Goal: Subscribe to service/newsletter

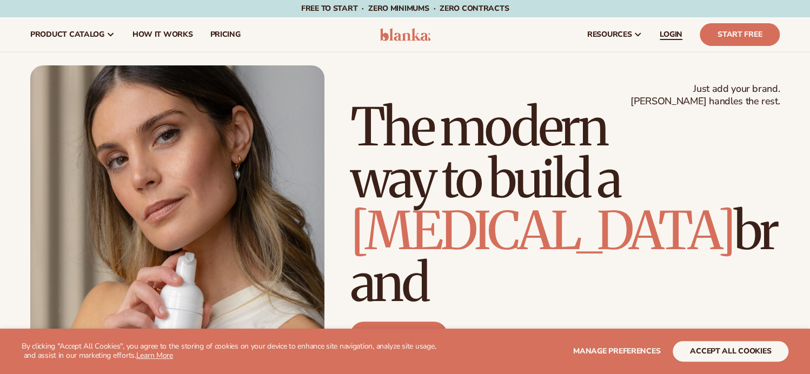
click at [678, 30] on span "LOGIN" at bounding box center [671, 34] width 23 height 9
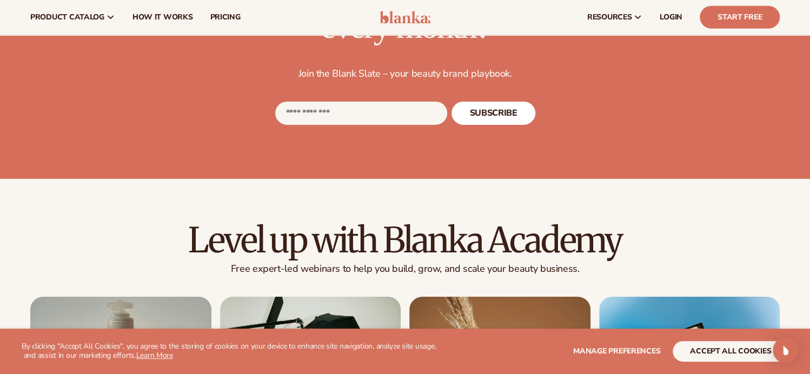
scroll to position [1892, 0]
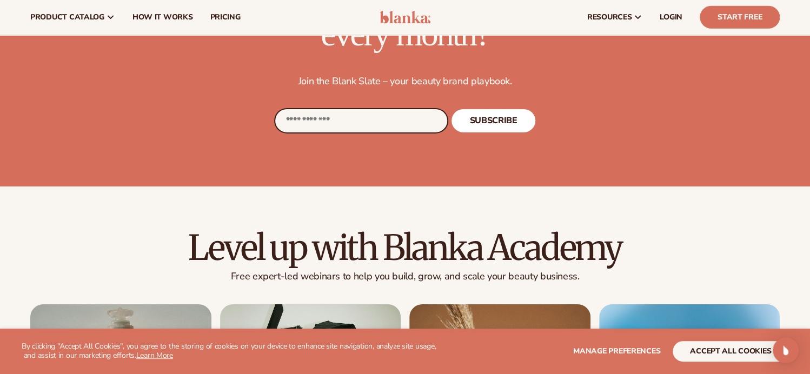
click at [382, 132] on input "Email" at bounding box center [361, 120] width 172 height 23
type input "**********"
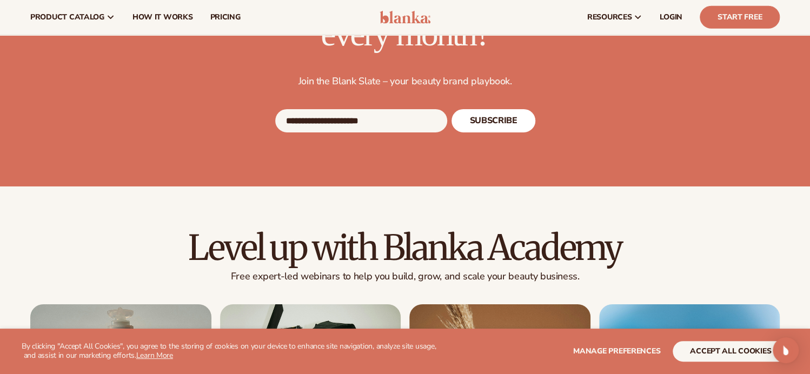
click at [492, 125] on span "SUBSCRIBE" at bounding box center [493, 120] width 48 height 9
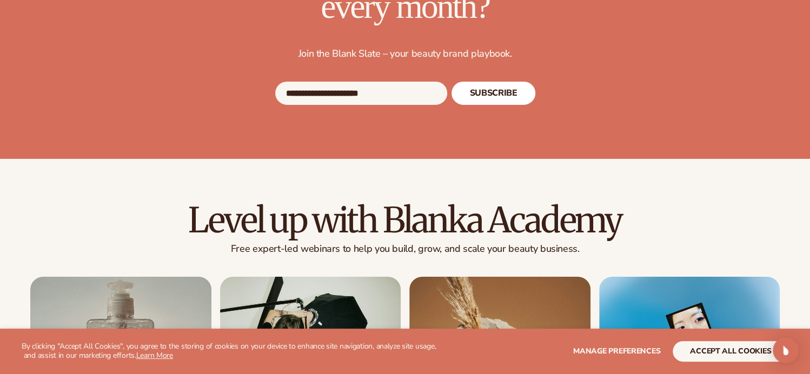
scroll to position [1953, 0]
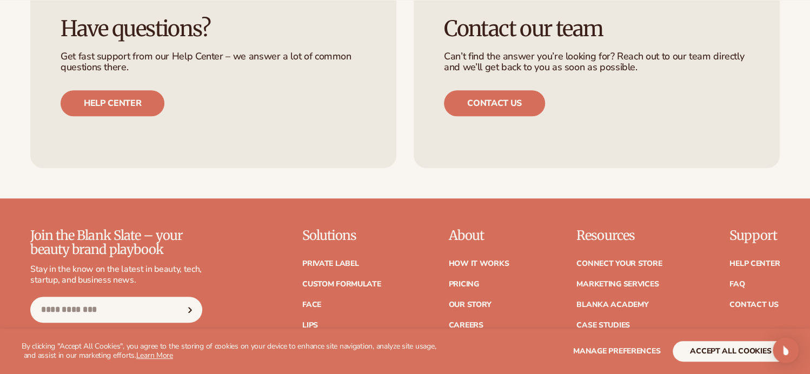
scroll to position [2753, 0]
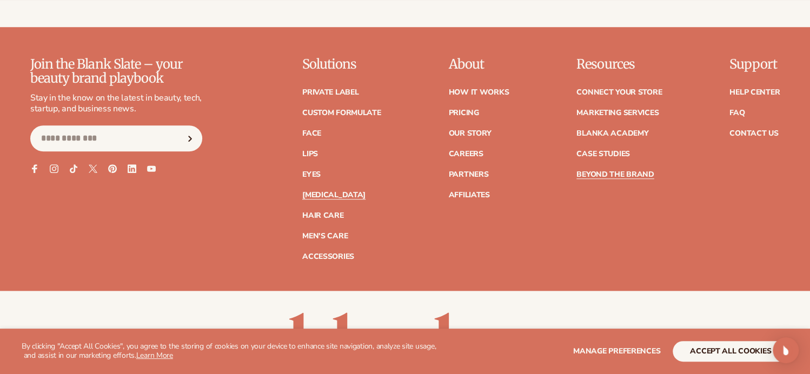
click at [326, 199] on link "[MEDICAL_DATA]" at bounding box center [333, 195] width 63 height 8
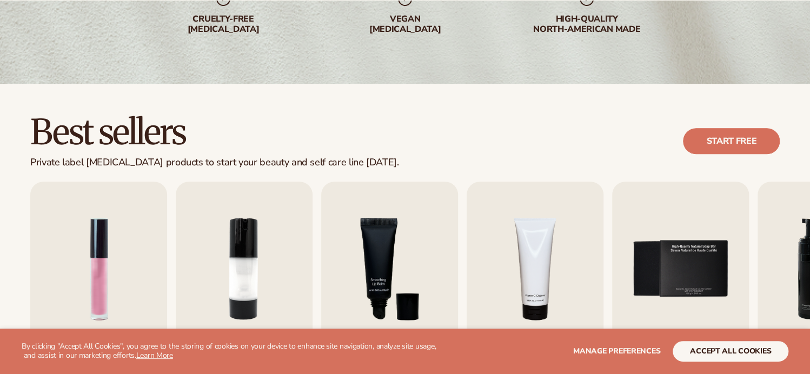
scroll to position [270, 0]
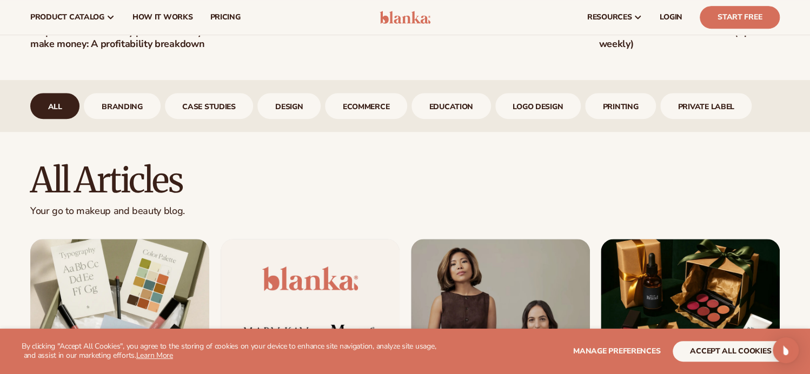
scroll to position [320, 0]
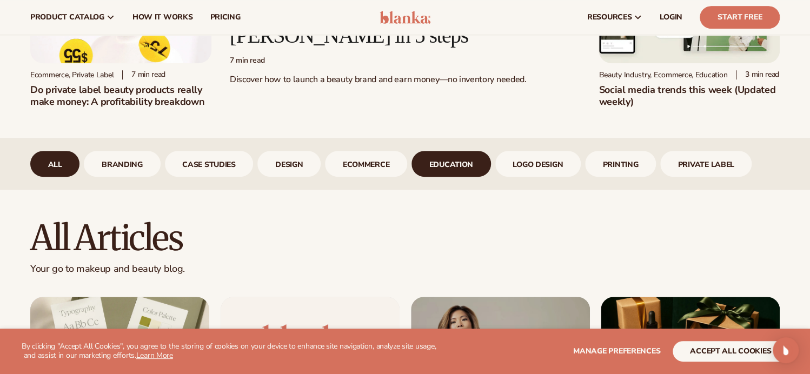
click at [458, 175] on link "Education" at bounding box center [450, 164] width 79 height 26
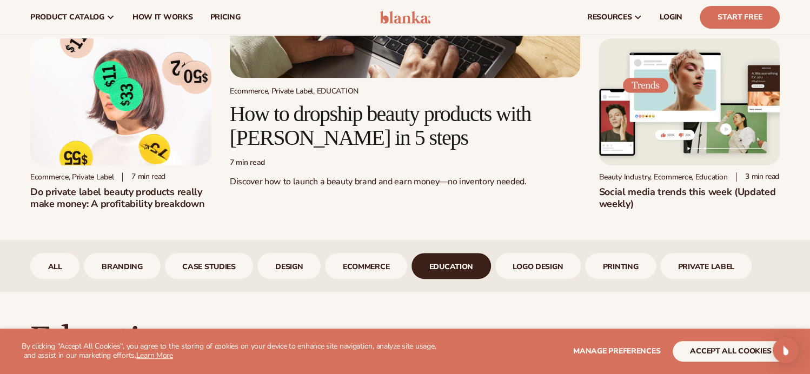
scroll to position [104, 0]
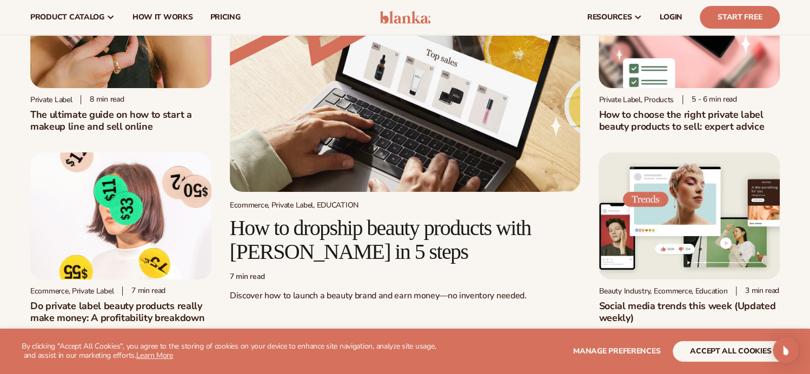
click at [689, 229] on img at bounding box center [688, 215] width 181 height 127
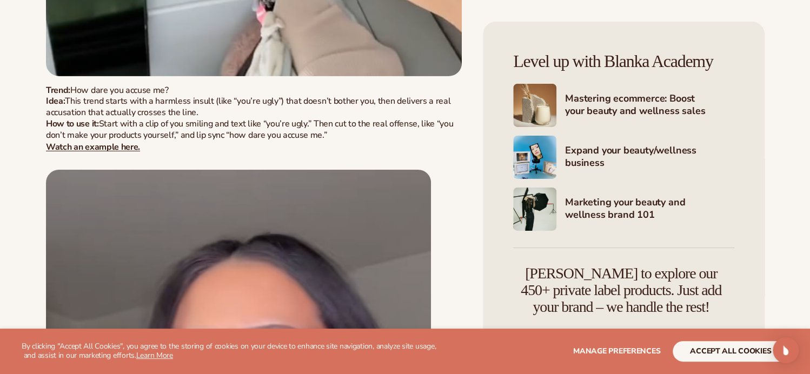
scroll to position [8596, 0]
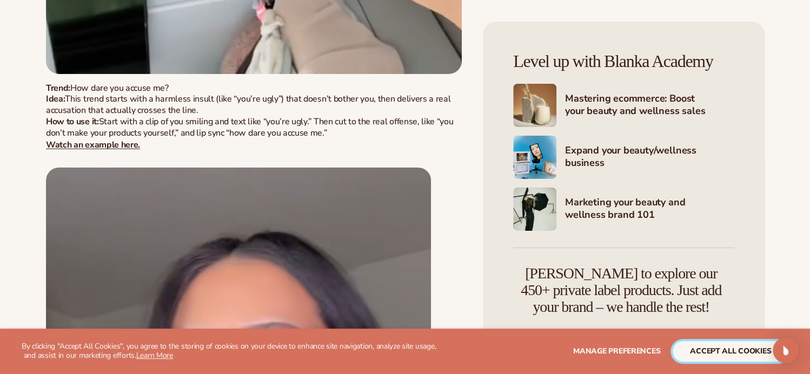
click at [709, 344] on button "accept all cookies" at bounding box center [731, 351] width 116 height 21
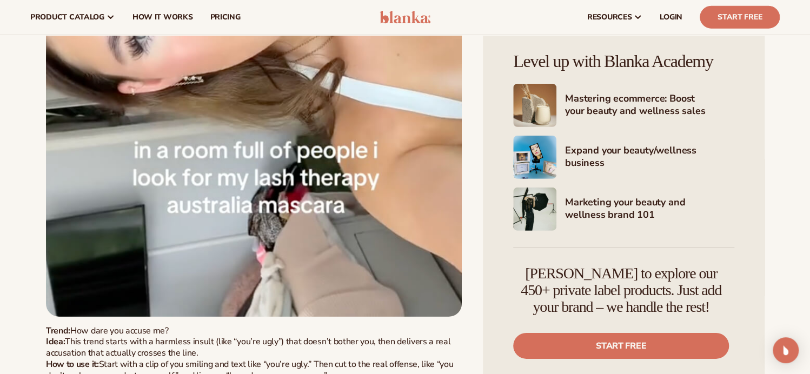
scroll to position [0, 0]
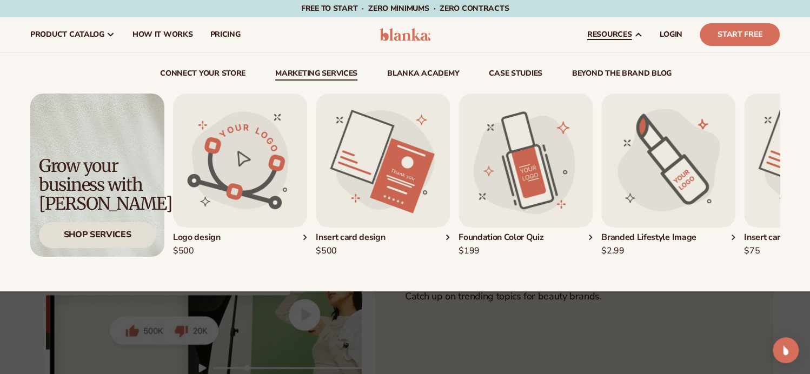
click at [94, 239] on div "Shop Services" at bounding box center [97, 234] width 117 height 25
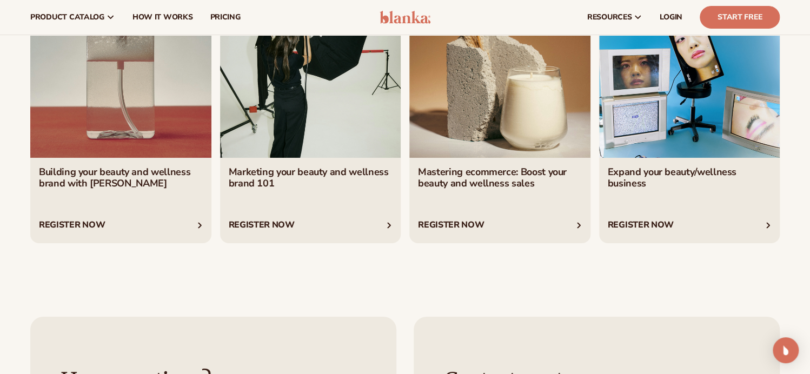
scroll to position [1892, 0]
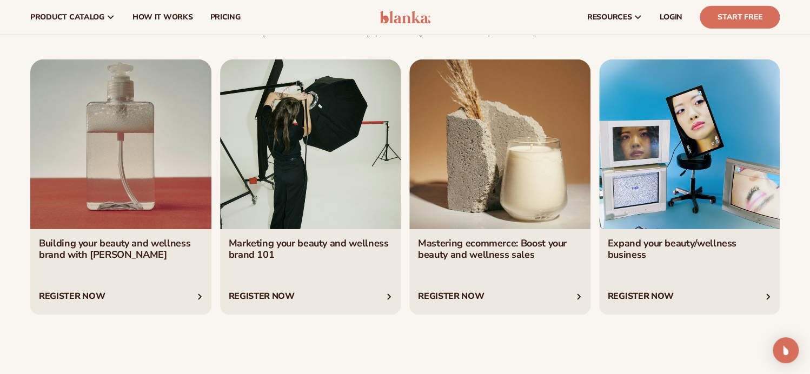
click at [545, 297] on link "3 / 4" at bounding box center [499, 186] width 181 height 255
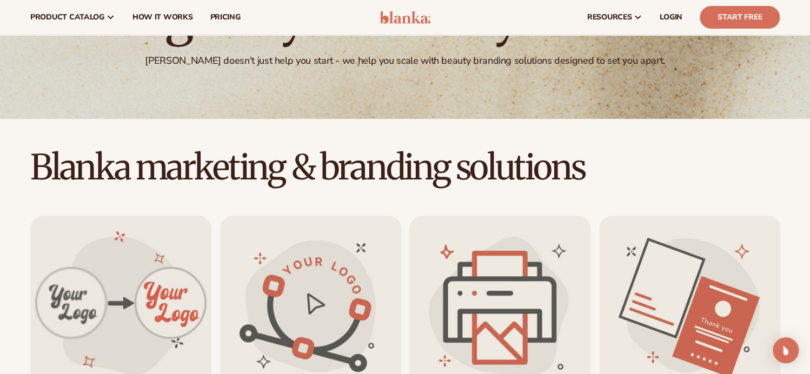
scroll to position [4, 0]
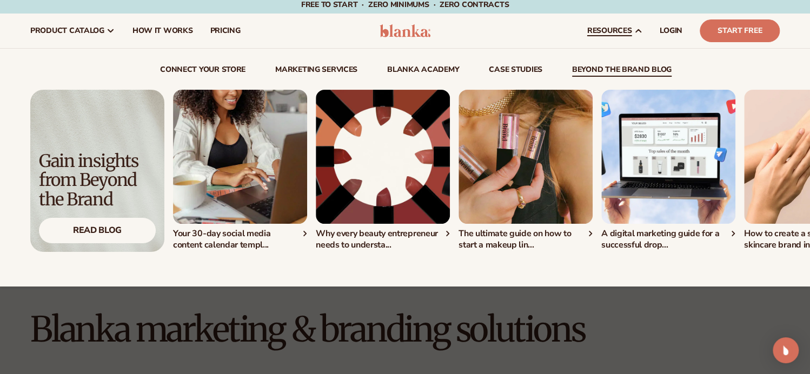
click at [268, 157] on img "1 / 5" at bounding box center [240, 157] width 134 height 134
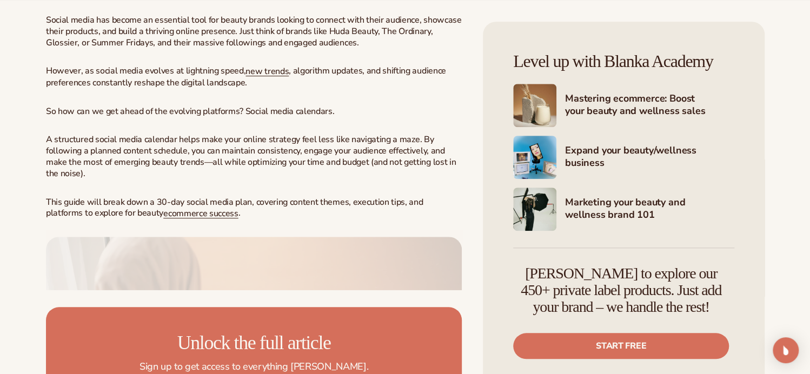
scroll to position [541, 0]
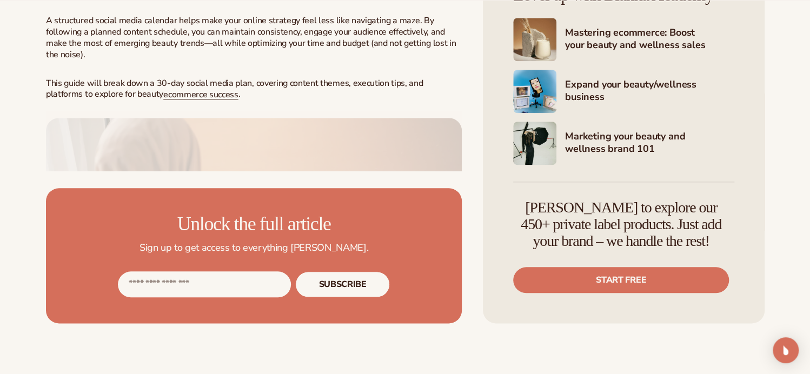
click at [186, 297] on input "Email address" at bounding box center [204, 284] width 173 height 26
type input "**********"
click at [334, 297] on button "Subscribe" at bounding box center [342, 284] width 94 height 26
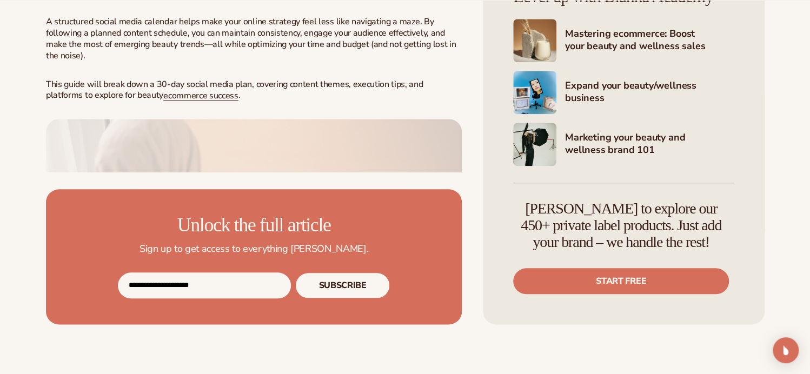
scroll to position [408, 0]
